Goal: Find contact information: Obtain details needed to contact an individual or organization

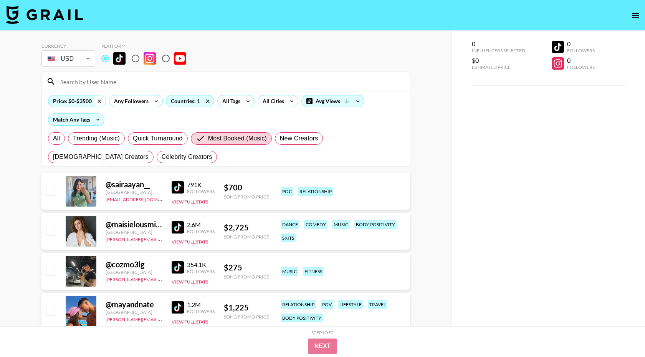
click at [98, 104] on icon at bounding box center [99, 101] width 12 height 12
click at [208, 103] on div "All Tags" at bounding box center [214, 101] width 24 height 12
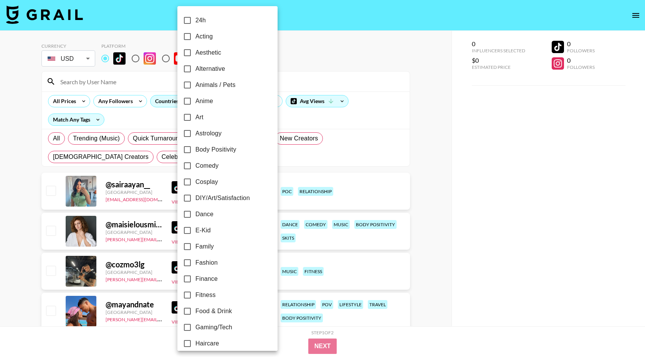
click at [167, 100] on div at bounding box center [322, 178] width 645 height 357
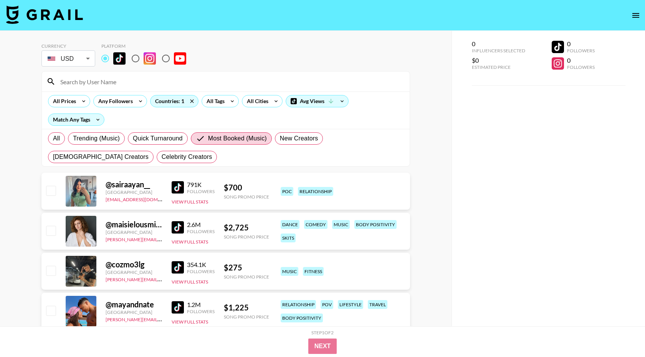
click at [192, 100] on icon at bounding box center [192, 101] width 12 height 12
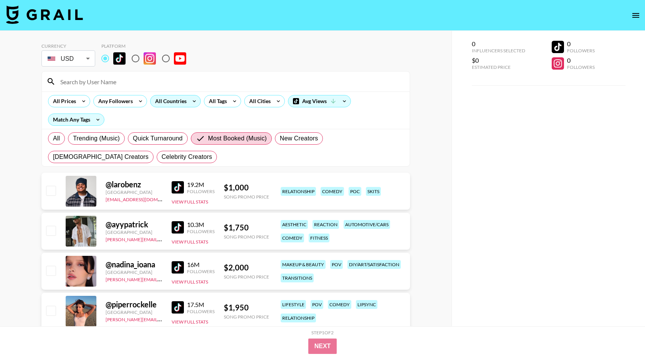
click at [184, 99] on div "All Countries" at bounding box center [170, 101] width 38 height 12
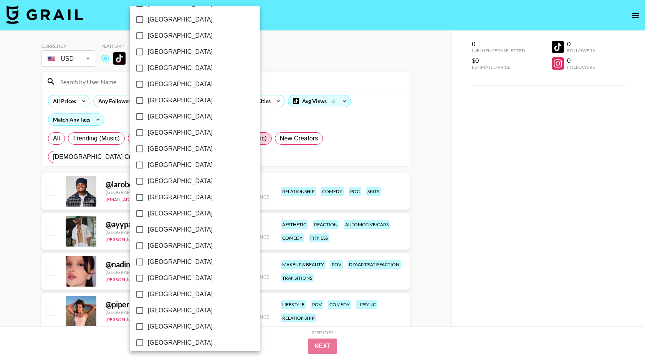
scroll to position [484, 0]
click at [166, 36] on span "[GEOGRAPHIC_DATA]" at bounding box center [180, 36] width 65 height 9
click at [148, 36] on input "[GEOGRAPHIC_DATA]" at bounding box center [140, 37] width 16 height 16
checkbox input "true"
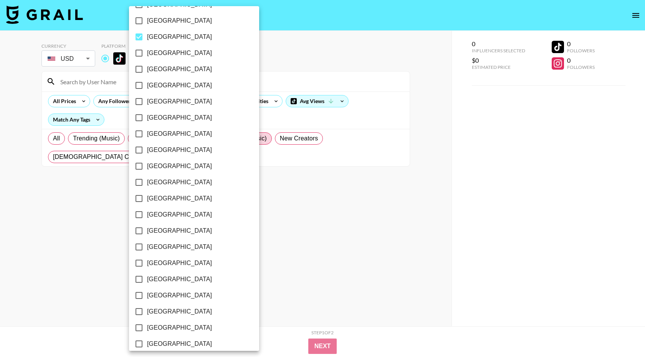
click at [243, 44] on div at bounding box center [322, 178] width 645 height 357
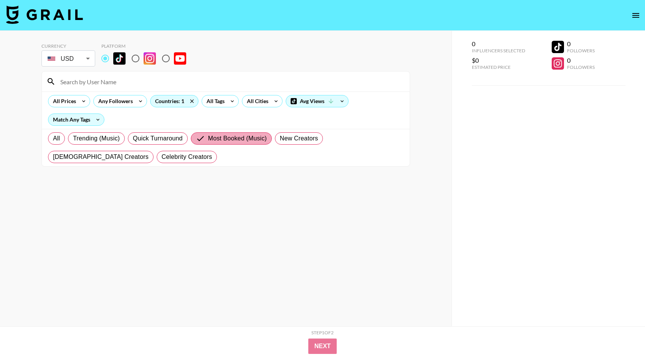
click at [226, 141] on span "Most Booked (Music)" at bounding box center [237, 138] width 59 height 9
click at [208, 141] on input "Most Booked (Music)" at bounding box center [202, 138] width 12 height 9
click at [60, 140] on label "All" at bounding box center [56, 138] width 17 height 12
click at [53, 138] on input "All" at bounding box center [53, 138] width 0 height 0
radio input "true"
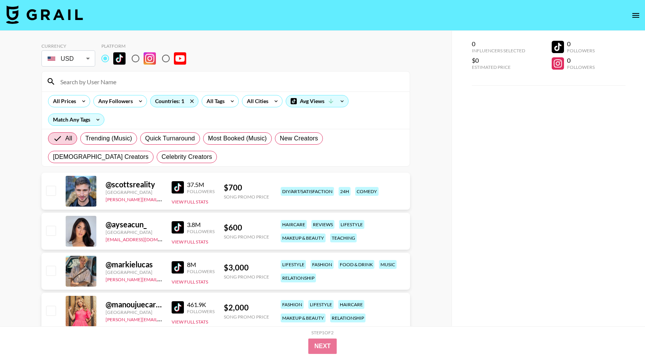
click at [177, 224] on img at bounding box center [178, 227] width 12 height 12
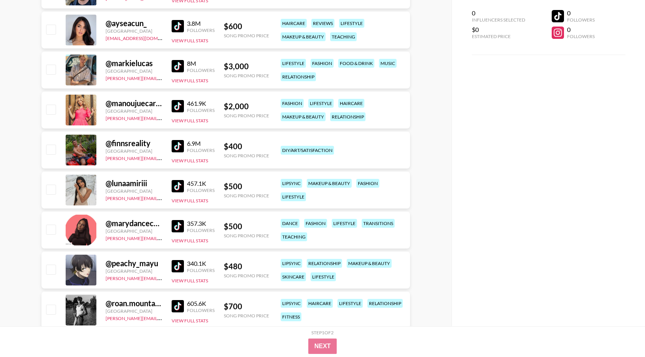
scroll to position [207, 0]
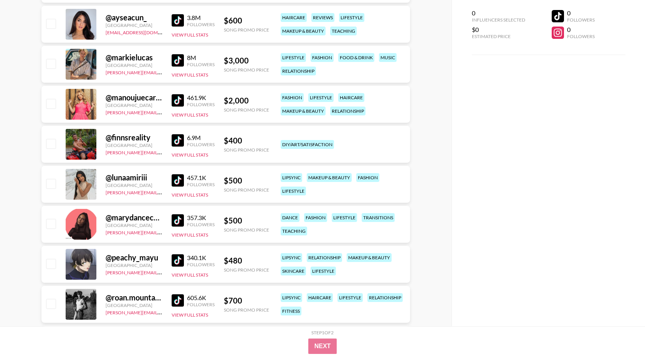
click at [180, 220] on img at bounding box center [178, 220] width 12 height 12
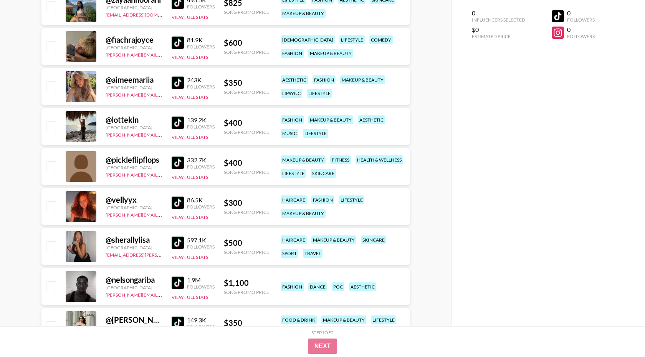
scroll to position [589, 0]
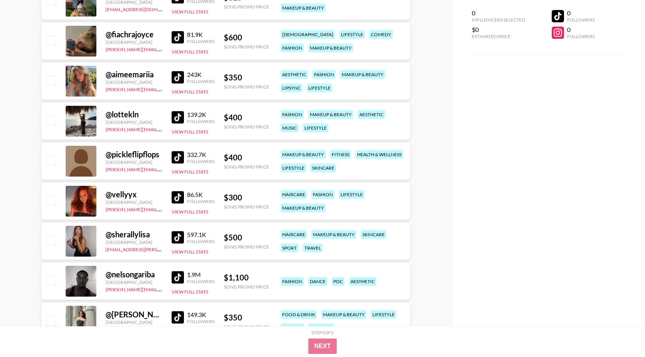
click at [180, 198] on img at bounding box center [178, 197] width 12 height 12
click at [176, 115] on img at bounding box center [178, 117] width 12 height 12
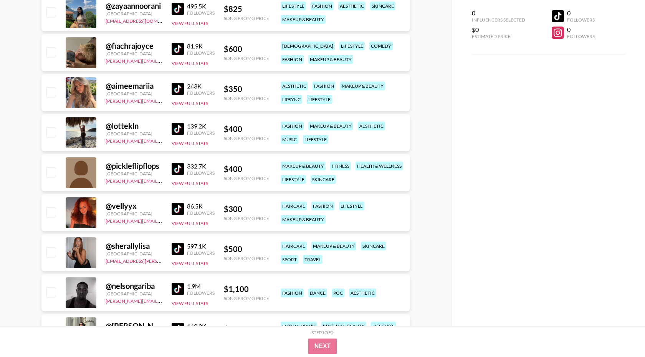
scroll to position [575, 0]
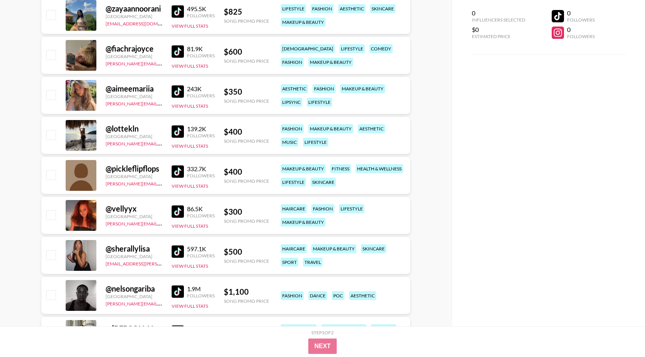
click at [174, 216] on img at bounding box center [178, 211] width 12 height 12
click at [178, 250] on img at bounding box center [178, 251] width 12 height 12
click at [179, 90] on img at bounding box center [178, 91] width 12 height 12
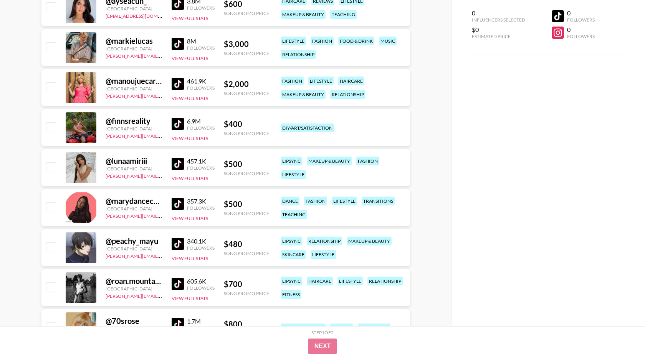
scroll to position [227, 0]
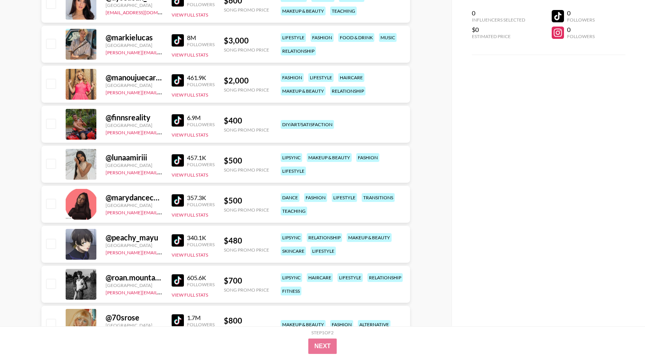
click at [176, 159] on img at bounding box center [178, 160] width 12 height 12
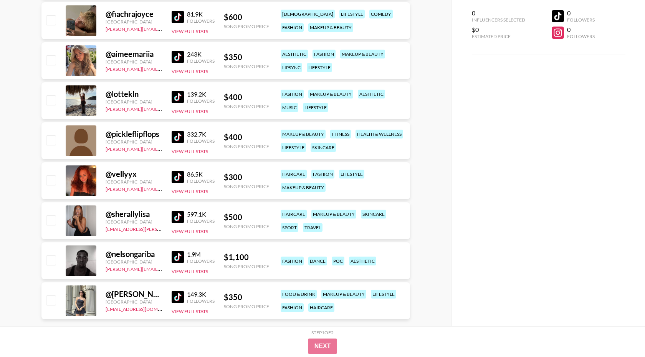
scroll to position [624, 0]
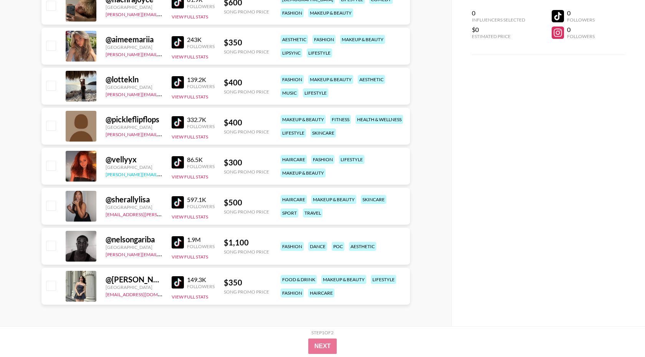
click at [115, 173] on link "[PERSON_NAME][EMAIL_ADDRESS][DOMAIN_NAME]" at bounding box center [163, 173] width 114 height 7
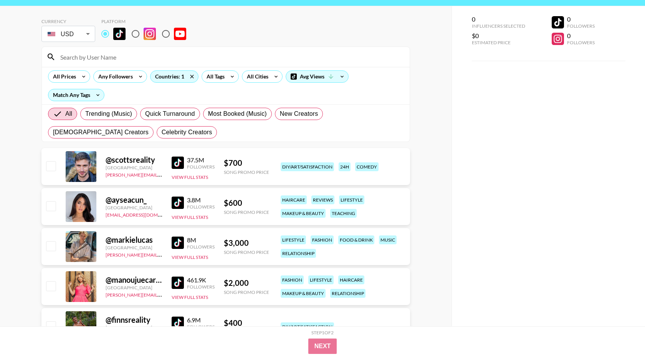
scroll to position [0, 0]
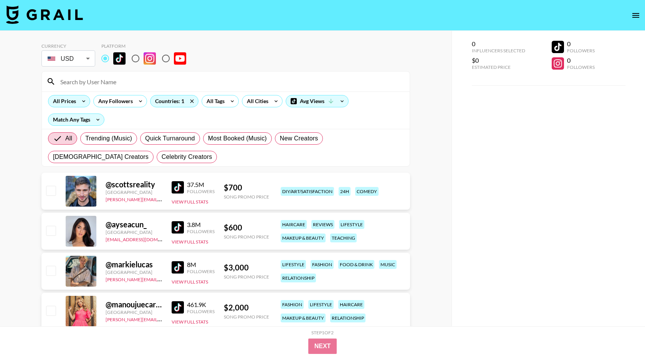
click at [72, 103] on div "All Prices" at bounding box center [62, 101] width 29 height 12
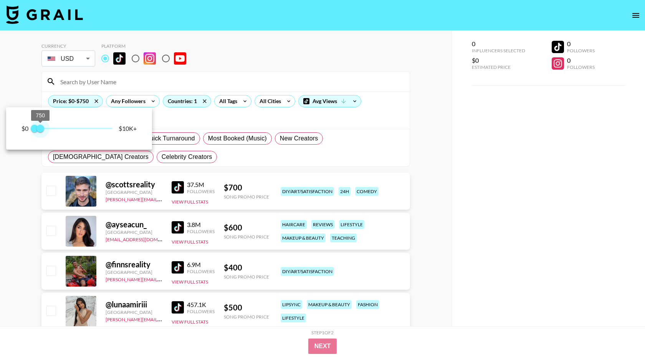
type input "500"
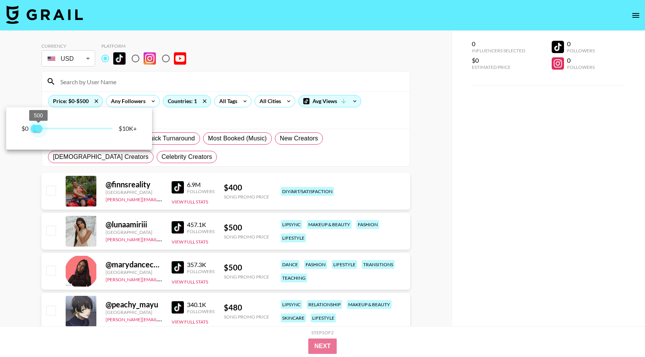
drag, startPoint x: 107, startPoint y: 129, endPoint x: 39, endPoint y: 126, distance: 68.1
click at [39, 126] on span "500" at bounding box center [39, 128] width 8 height 8
click at [216, 163] on div at bounding box center [322, 178] width 645 height 357
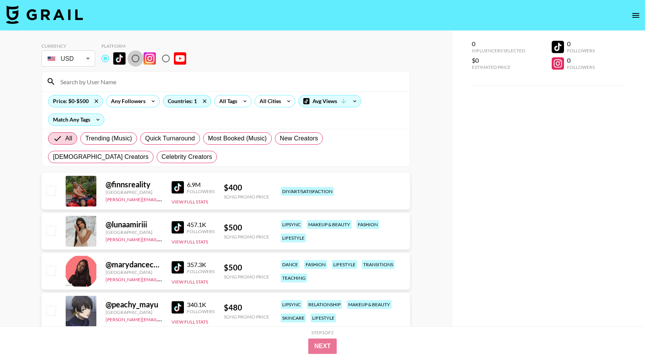
click at [139, 60] on input "radio" at bounding box center [136, 58] width 16 height 16
radio input "true"
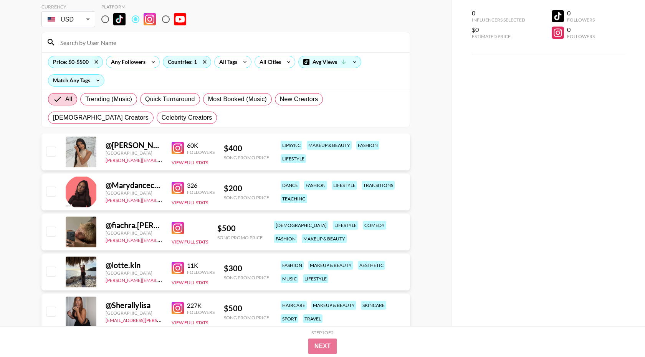
scroll to position [39, 0]
click at [95, 63] on icon at bounding box center [96, 61] width 3 height 3
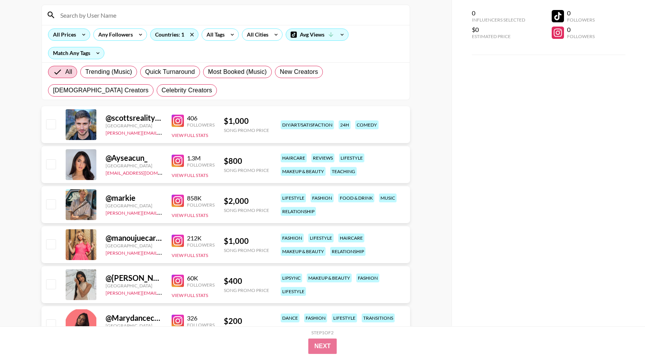
scroll to position [0, 0]
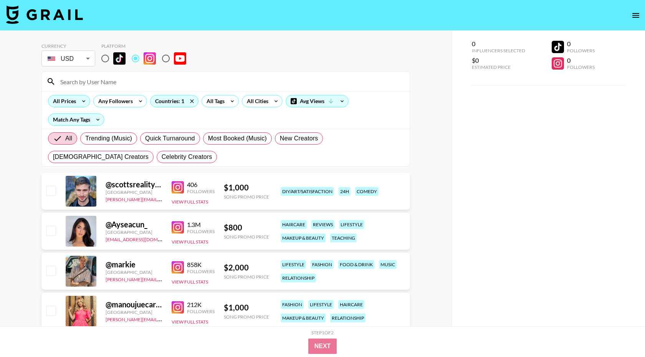
click at [106, 59] on input "radio" at bounding box center [105, 58] width 16 height 16
radio input "true"
click at [114, 88] on div at bounding box center [226, 81] width 368 height 20
click at [115, 85] on input at bounding box center [231, 81] width 350 height 12
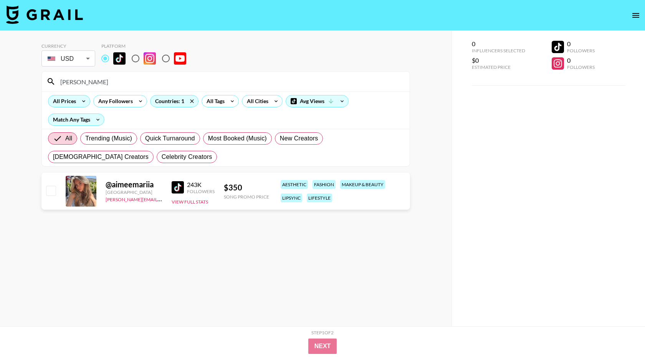
type input "[PERSON_NAME]"
click at [133, 58] on input "radio" at bounding box center [136, 58] width 16 height 16
radio input "true"
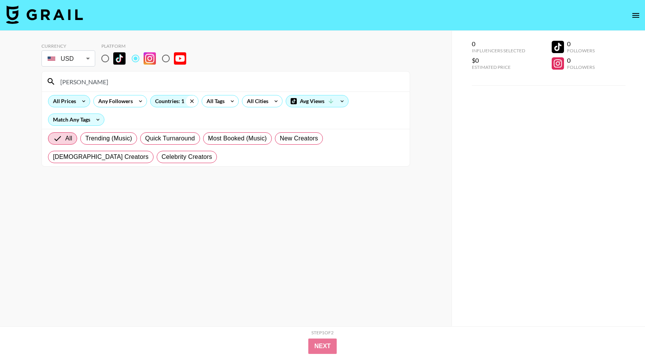
click at [188, 103] on icon at bounding box center [192, 101] width 12 height 12
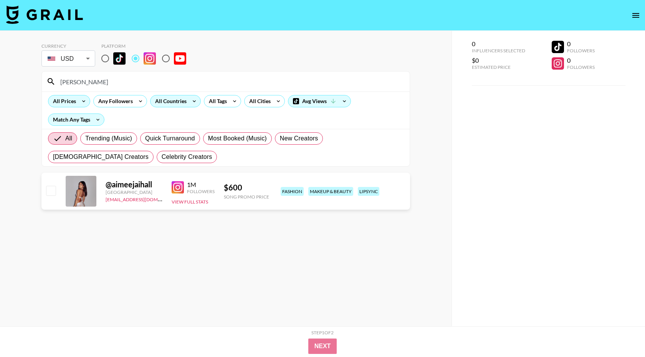
click at [112, 66] on input "radio" at bounding box center [105, 58] width 16 height 16
radio input "true"
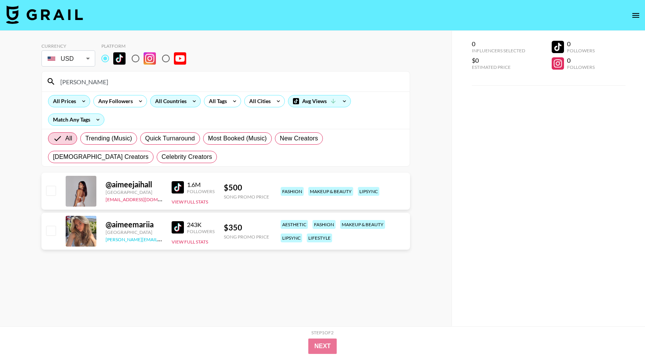
click at [149, 239] on link "[PERSON_NAME][EMAIL_ADDRESS][DOMAIN_NAME]" at bounding box center [163, 238] width 114 height 7
click at [180, 230] on img at bounding box center [178, 227] width 12 height 12
click at [111, 241] on link "[PERSON_NAME][EMAIL_ADDRESS][DOMAIN_NAME]" at bounding box center [163, 238] width 114 height 7
click at [153, 240] on link "[PERSON_NAME][EMAIL_ADDRESS][DOMAIN_NAME]" at bounding box center [163, 238] width 114 height 7
